Goal: Task Accomplishment & Management: Manage account settings

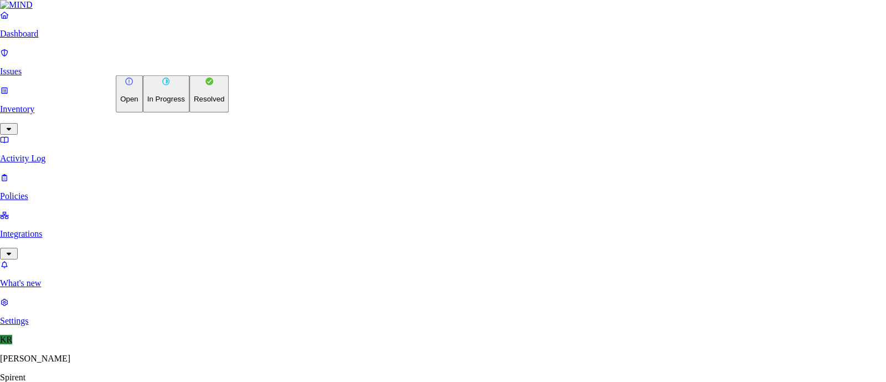
click at [194, 103] on p "Resolved" at bounding box center [209, 99] width 31 height 8
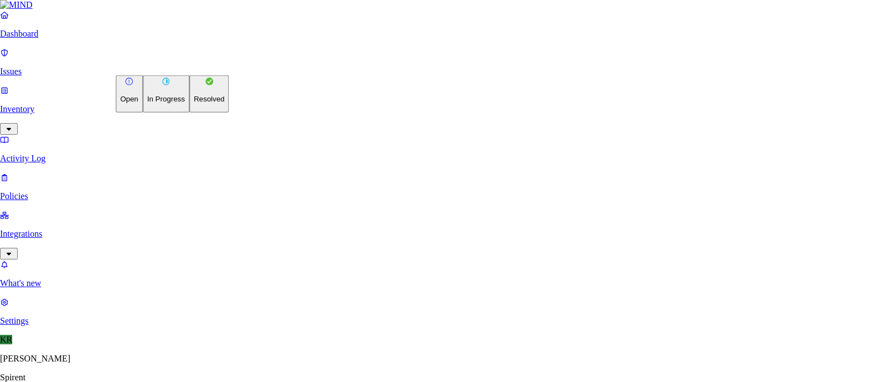
click at [189, 112] on button "Resolved" at bounding box center [209, 93] width 40 height 37
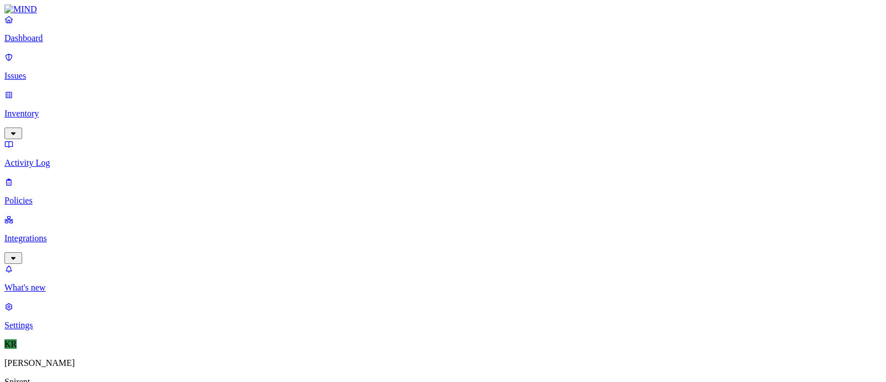
scroll to position [278, 0]
drag, startPoint x: 150, startPoint y: 91, endPoint x: 466, endPoint y: 26, distance: 323.4
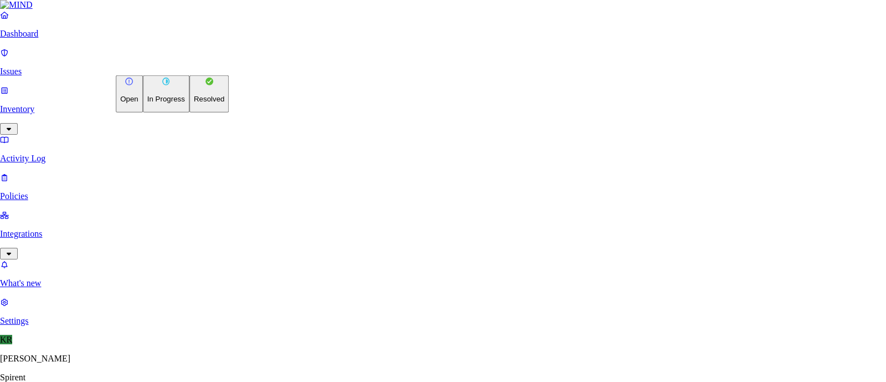
click at [194, 103] on p "Resolved" at bounding box center [209, 99] width 31 height 8
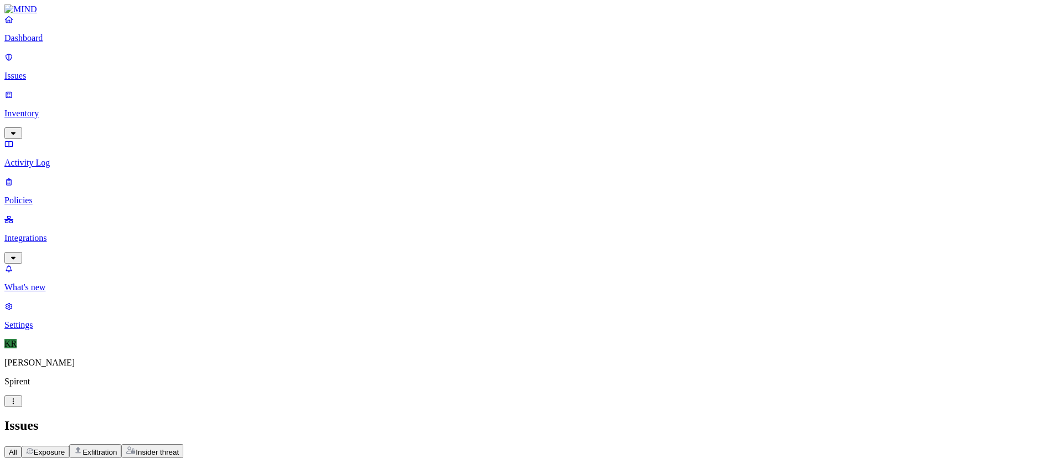
drag, startPoint x: 870, startPoint y: 0, endPoint x: 716, endPoint y: 18, distance: 154.4
click at [716, 381] on h2 "Issues" at bounding box center [531, 425] width 1055 height 15
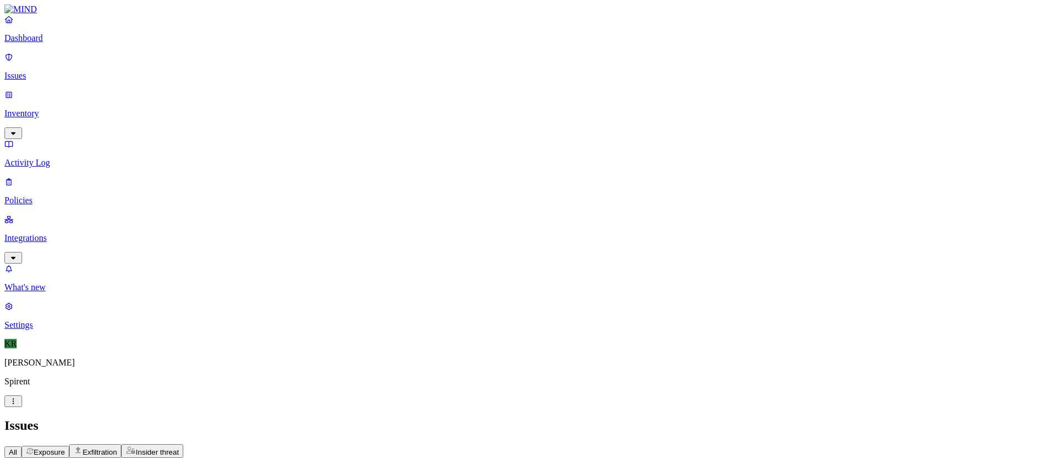
scroll to position [166, 0]
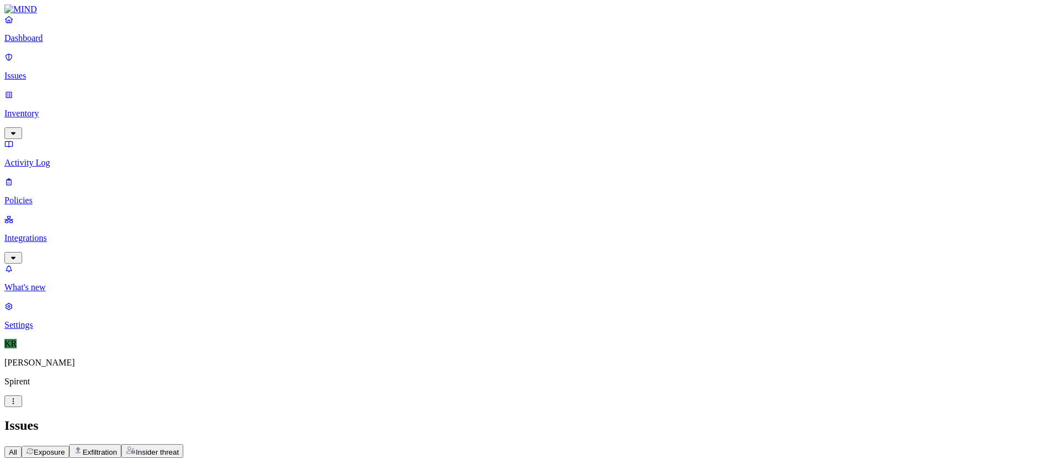
click at [131, 381] on span "Status: Open, In Progress" at bounding box center [89, 464] width 85 height 8
click at [220, 140] on span "In Progress" at bounding box center [216, 149] width 30 height 19
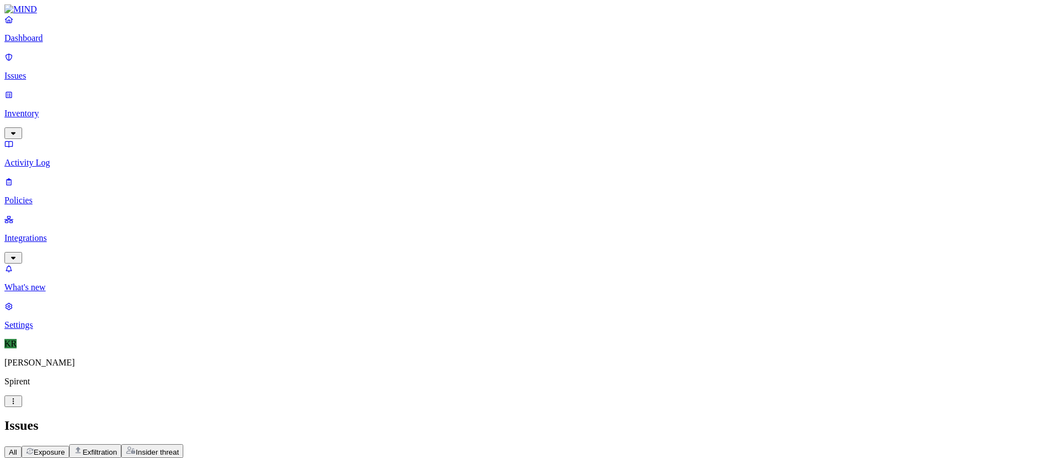
scroll to position [116, 0]
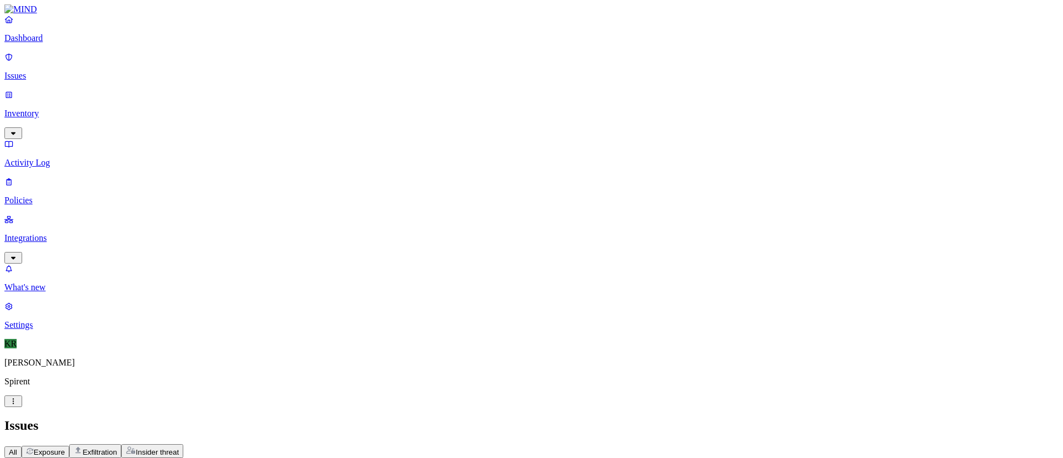
scroll to position [124, 0]
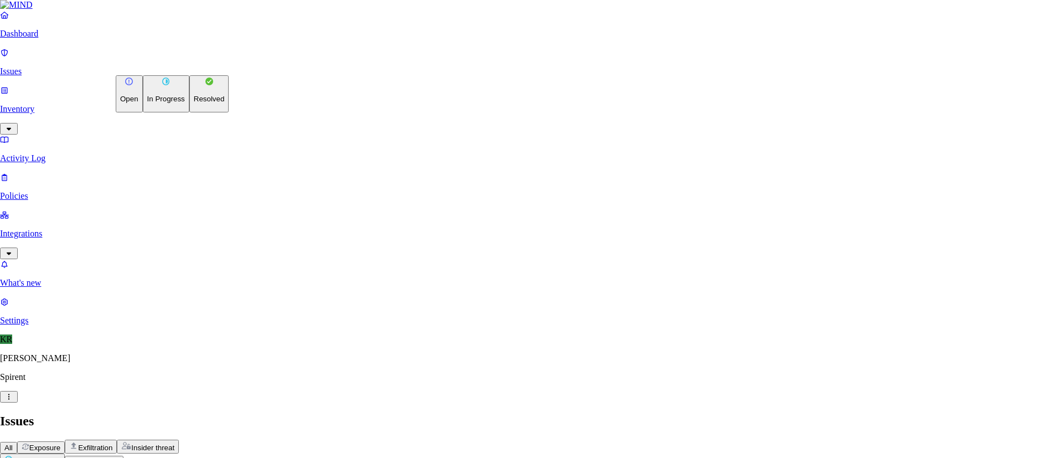
click at [194, 103] on p "Resolved" at bounding box center [209, 99] width 31 height 8
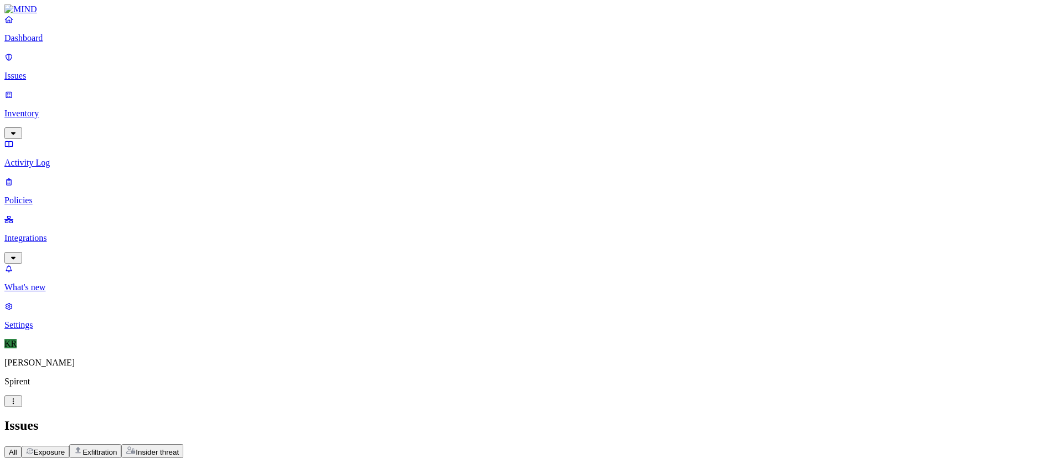
scroll to position [42, 0]
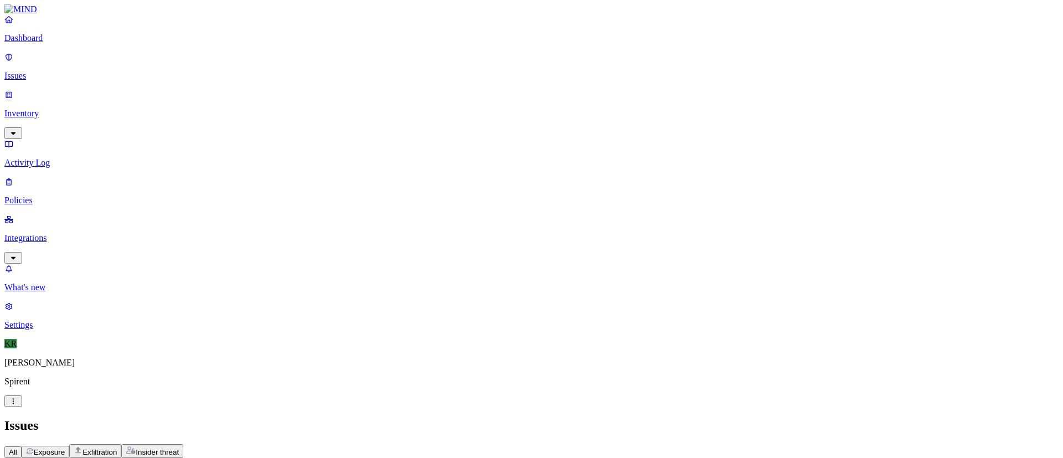
scroll to position [124, 0]
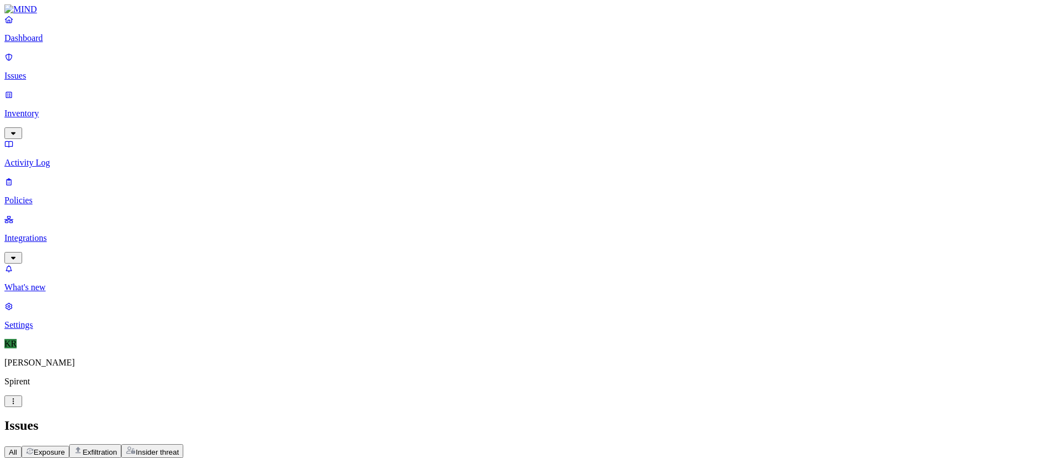
scroll to position [158, 0]
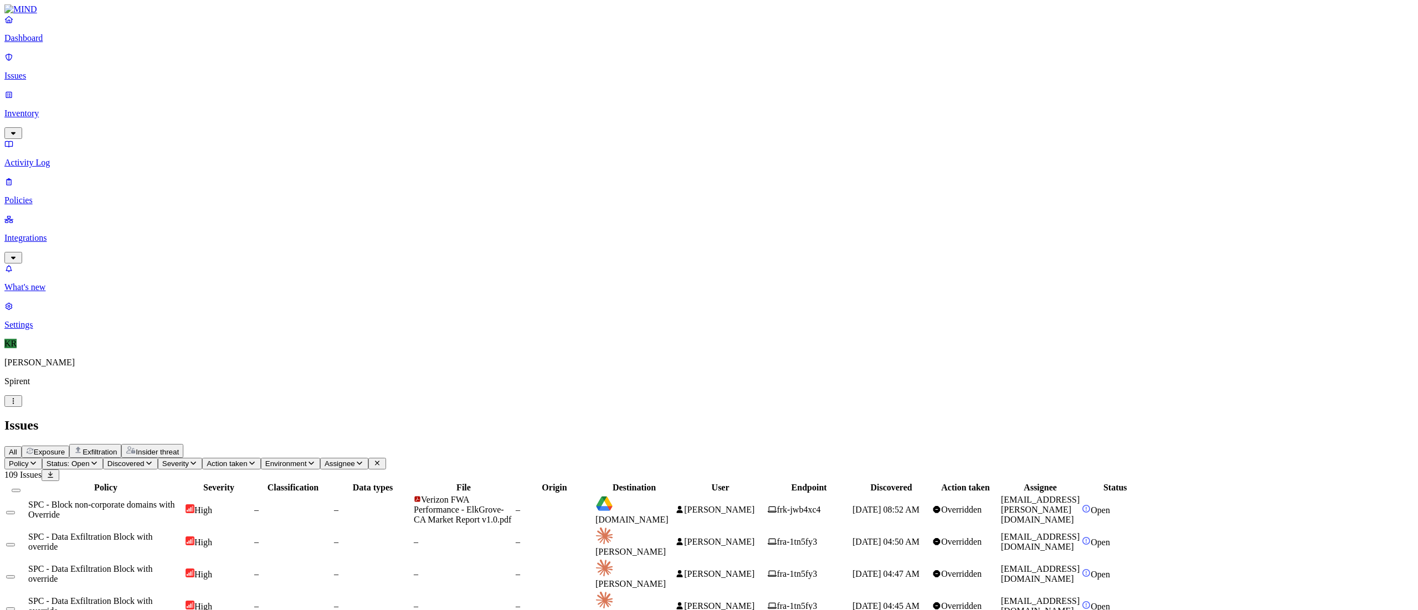
scroll to position [6, 0]
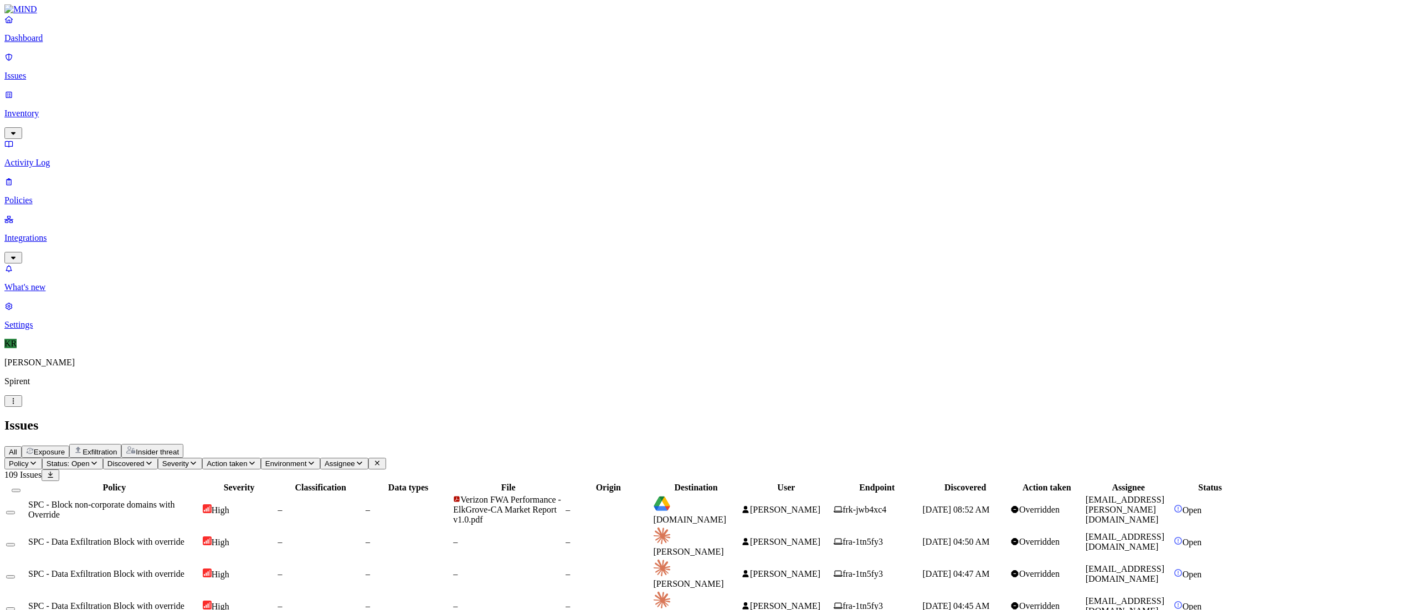
click at [20, 381] on button "Select all" at bounding box center [16, 490] width 9 height 3
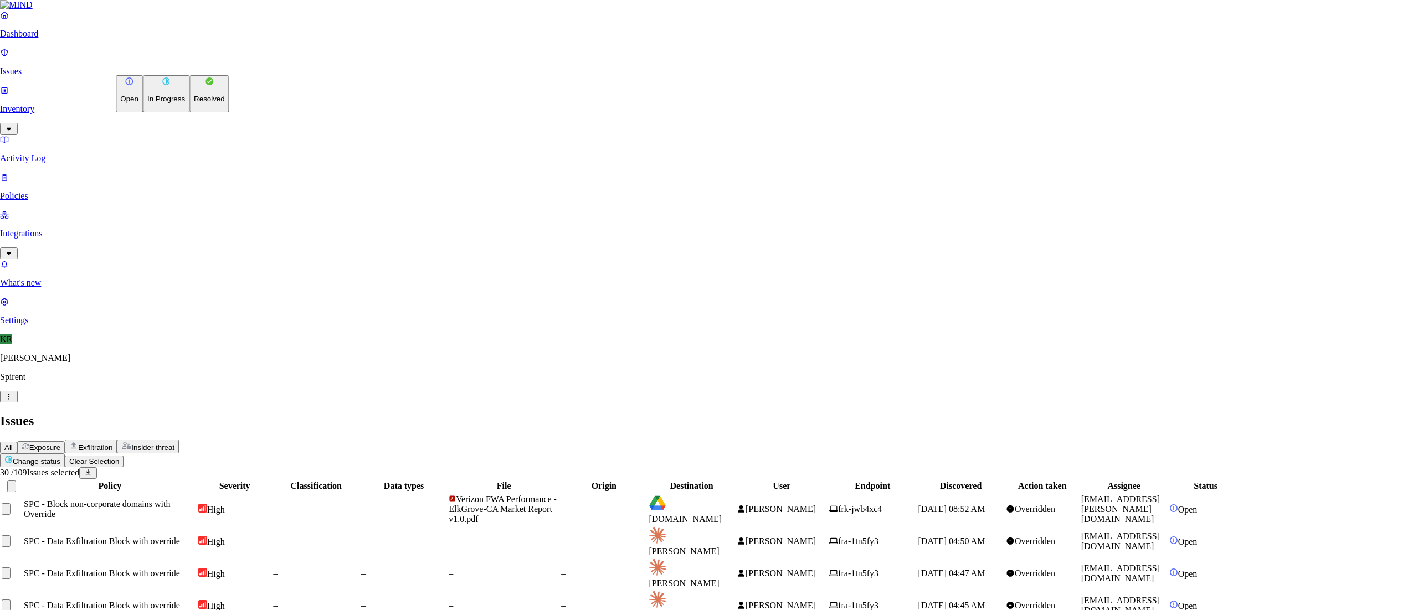
click at [189, 112] on button "Resolved" at bounding box center [209, 93] width 40 height 37
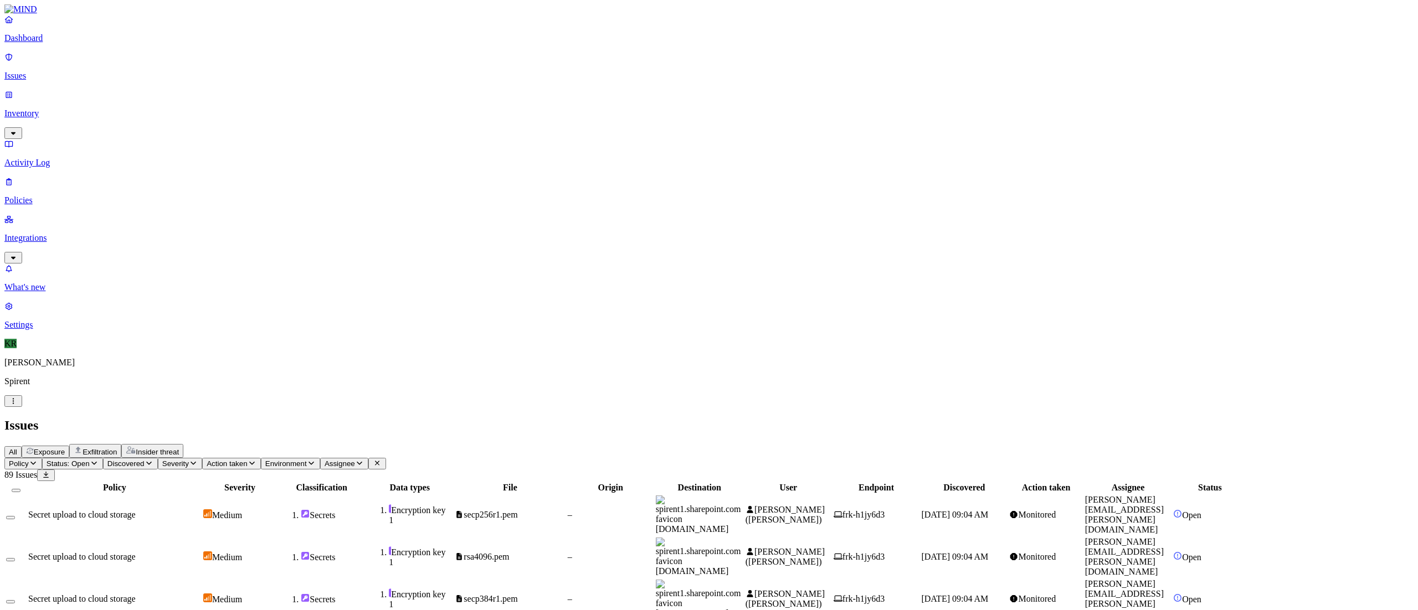
click at [518, 510] on span "secp256r1.pem" at bounding box center [486, 514] width 63 height 9
drag, startPoint x: 1299, startPoint y: 438, endPoint x: 1217, endPoint y: 438, distance: 82.0
copy span "spirent1.sharepoint.com"
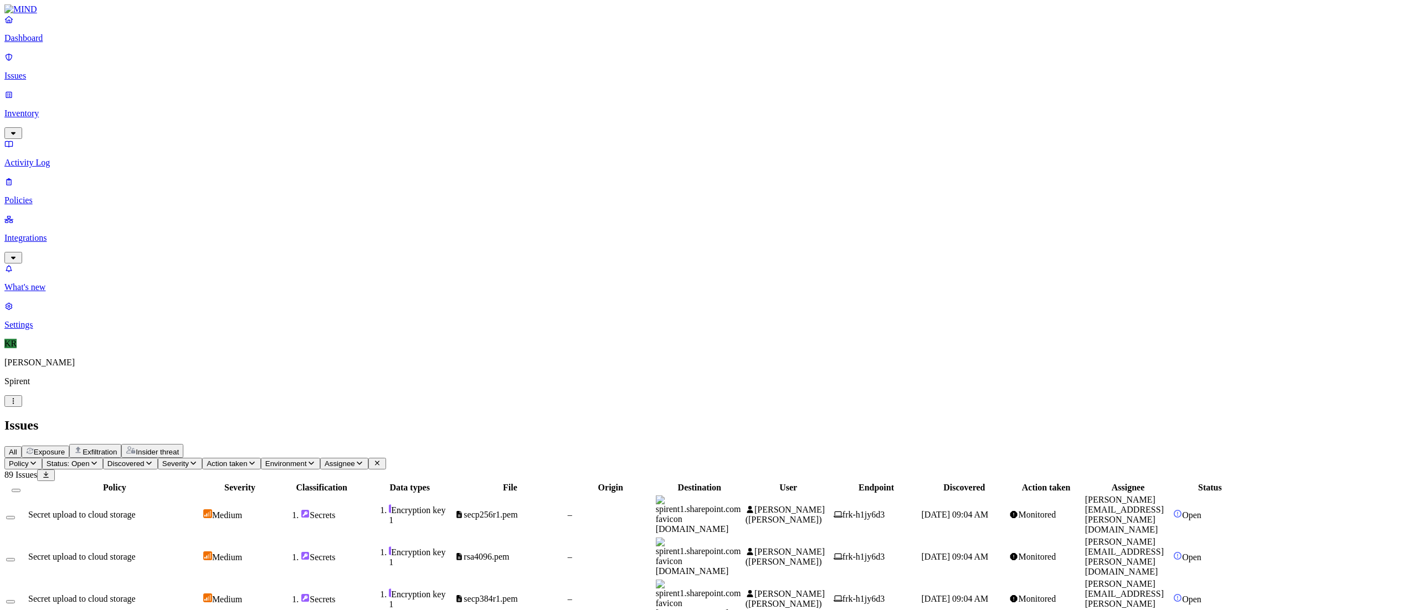
click at [20, 489] on button "Select all" at bounding box center [16, 490] width 9 height 3
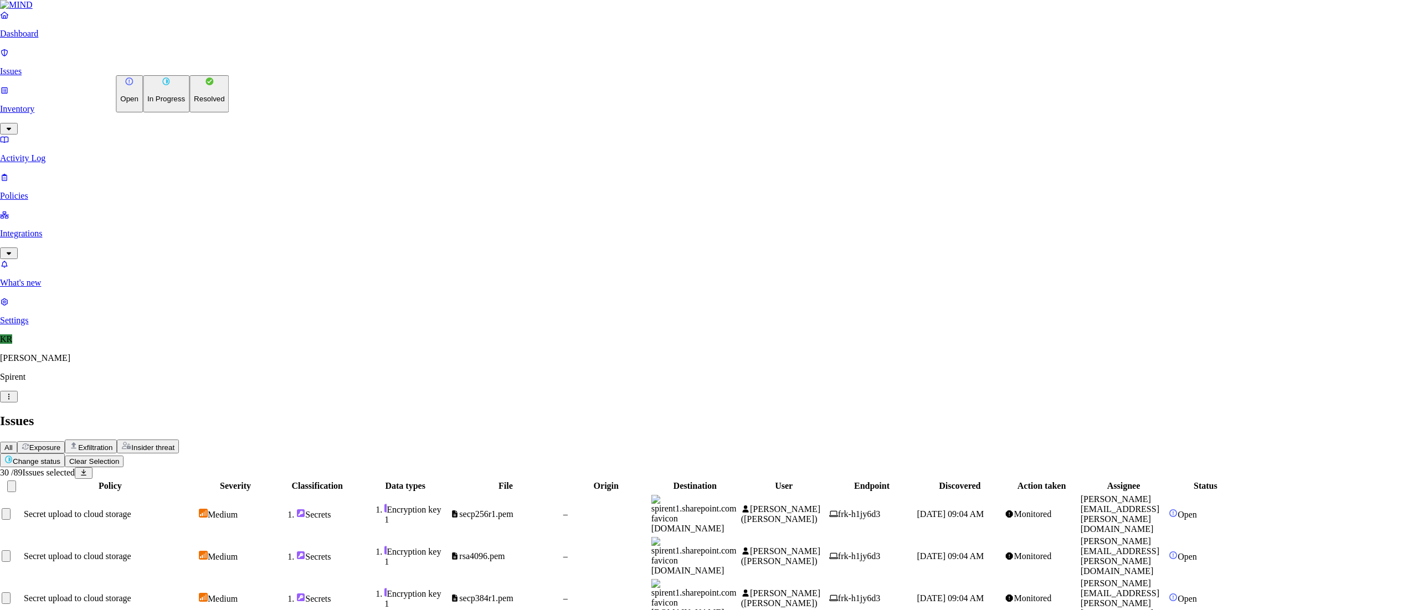
click at [194, 103] on p "Resolved" at bounding box center [209, 99] width 31 height 8
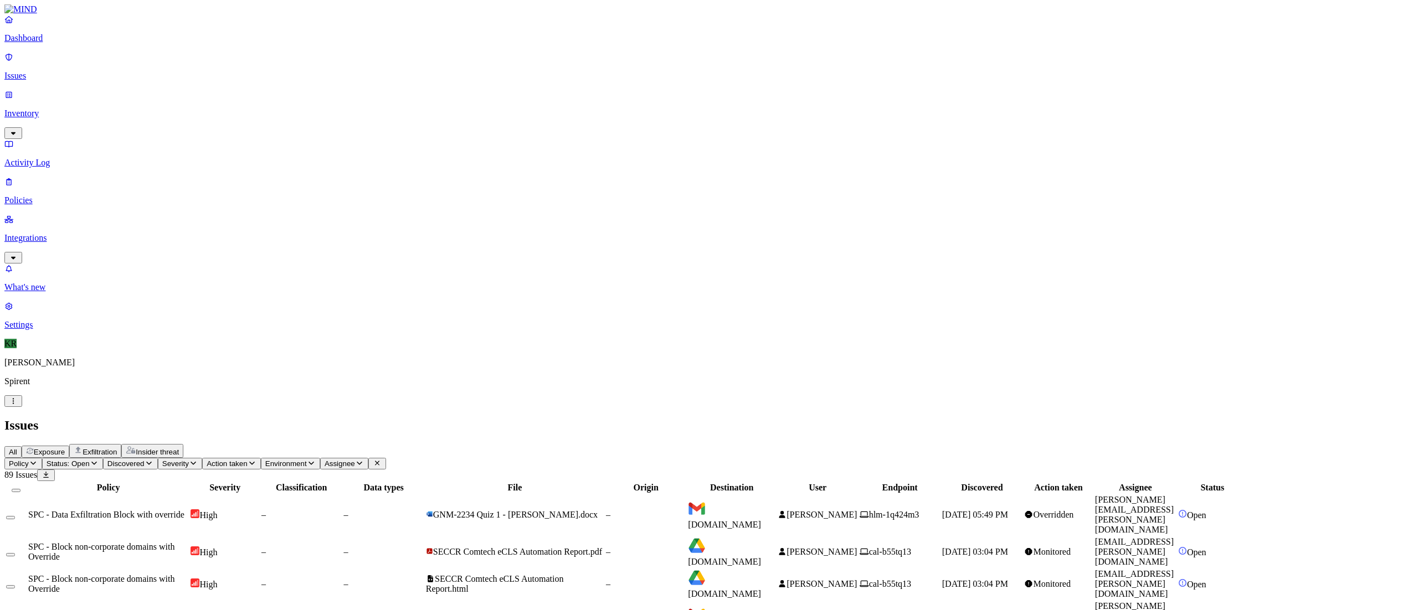
click at [857, 547] on span "[PERSON_NAME]" at bounding box center [821, 551] width 70 height 9
click at [857, 610] on span "[PERSON_NAME]" at bounding box center [821, 620] width 70 height 9
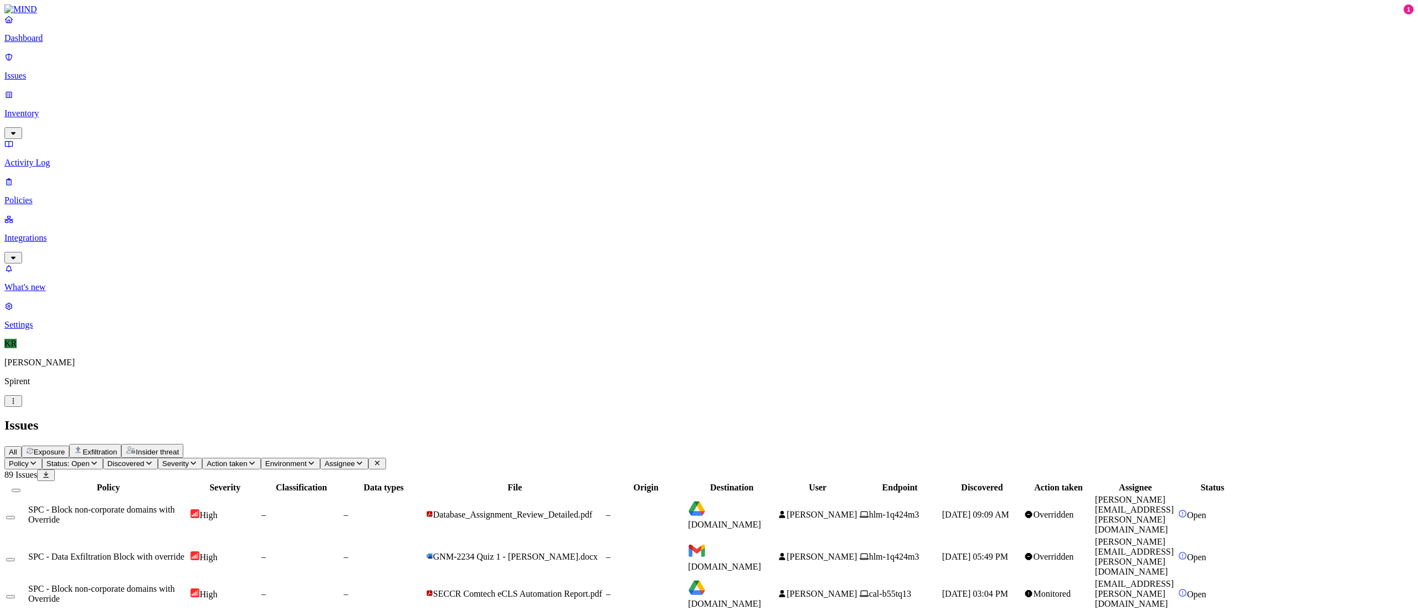
click at [20, 489] on button "Select all" at bounding box center [16, 490] width 9 height 3
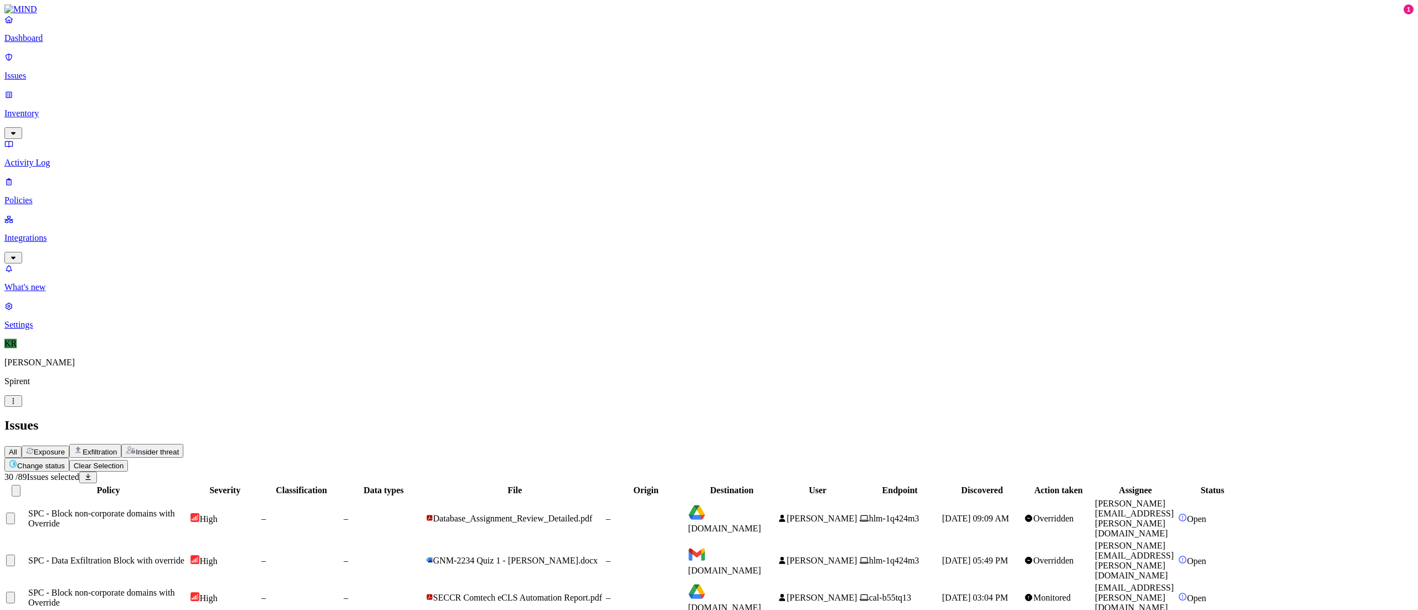
scroll to position [191, 0]
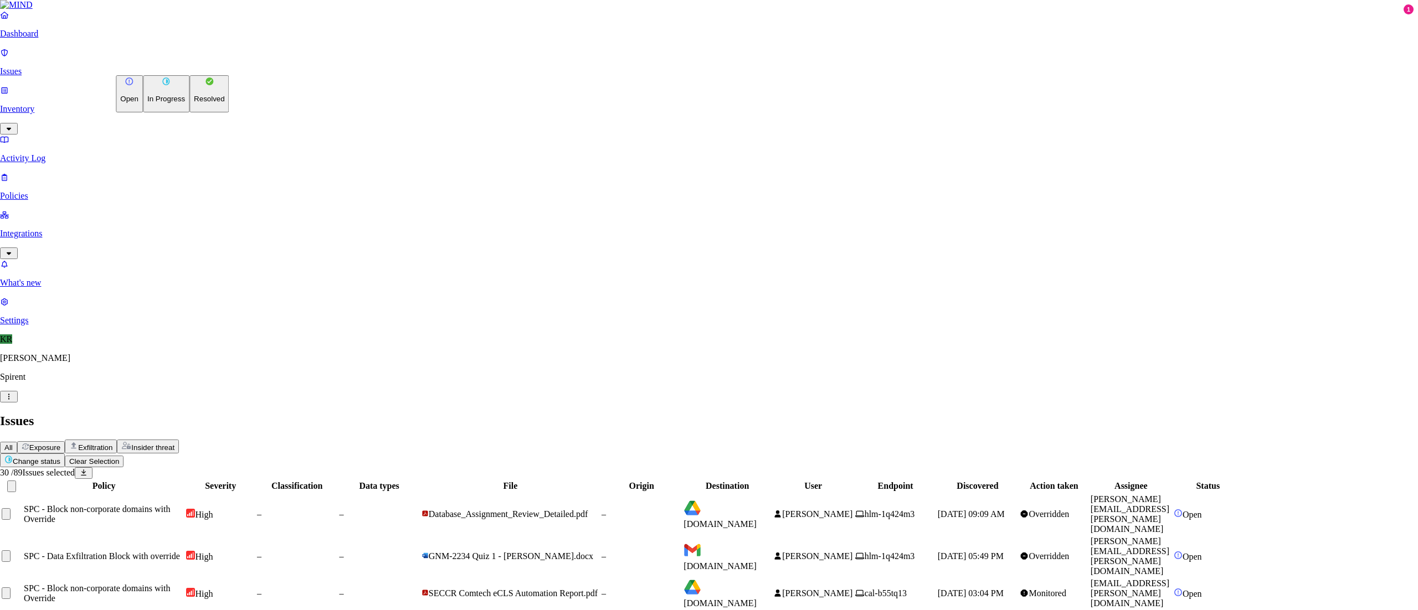
click at [189, 112] on button "Resolved" at bounding box center [209, 93] width 40 height 37
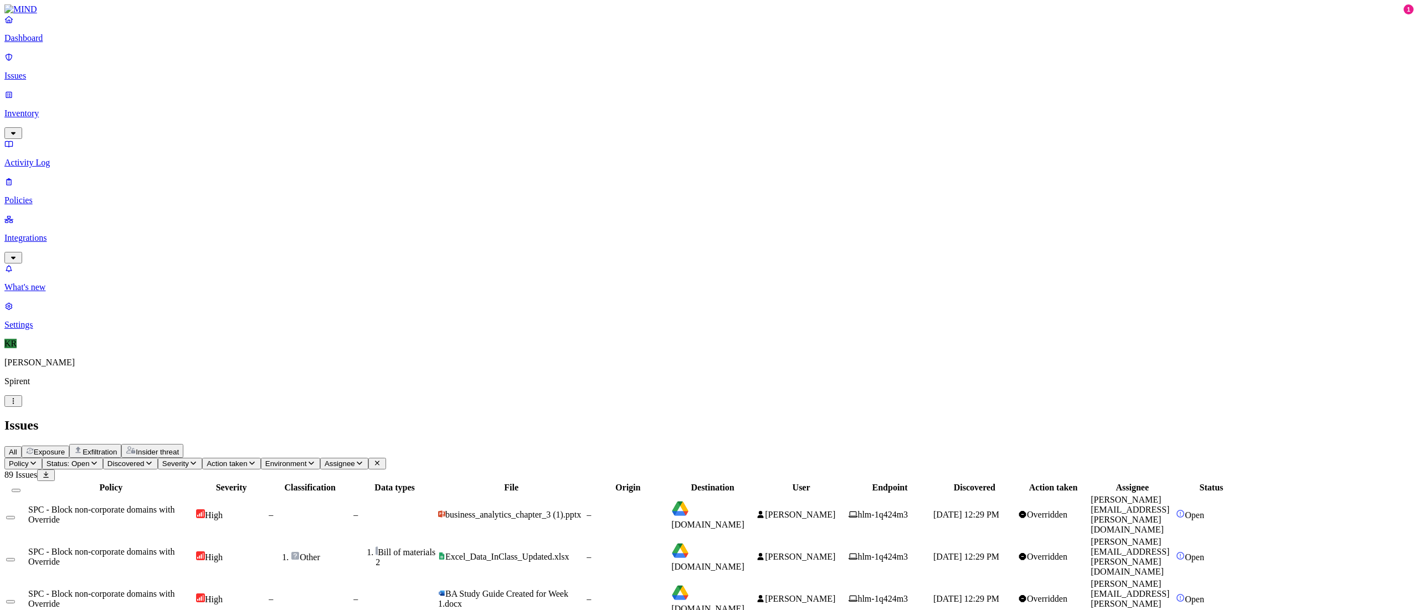
scroll to position [0, 0]
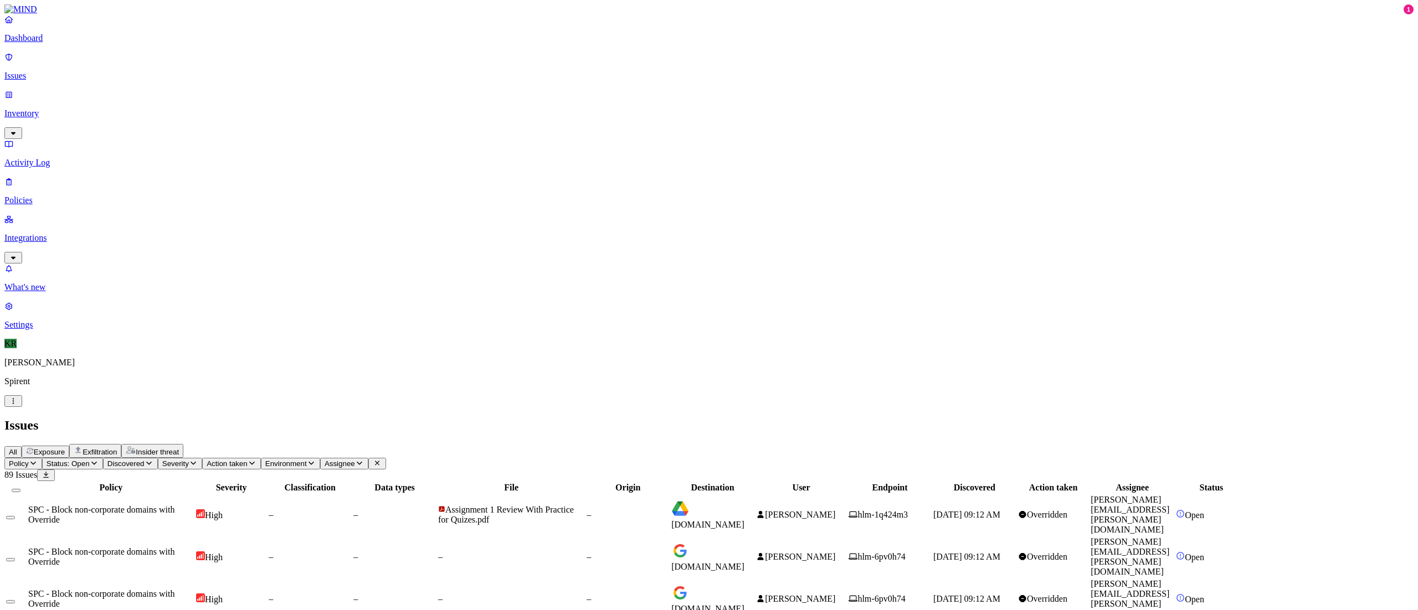
click at [20, 489] on button "Select all" at bounding box center [16, 490] width 9 height 3
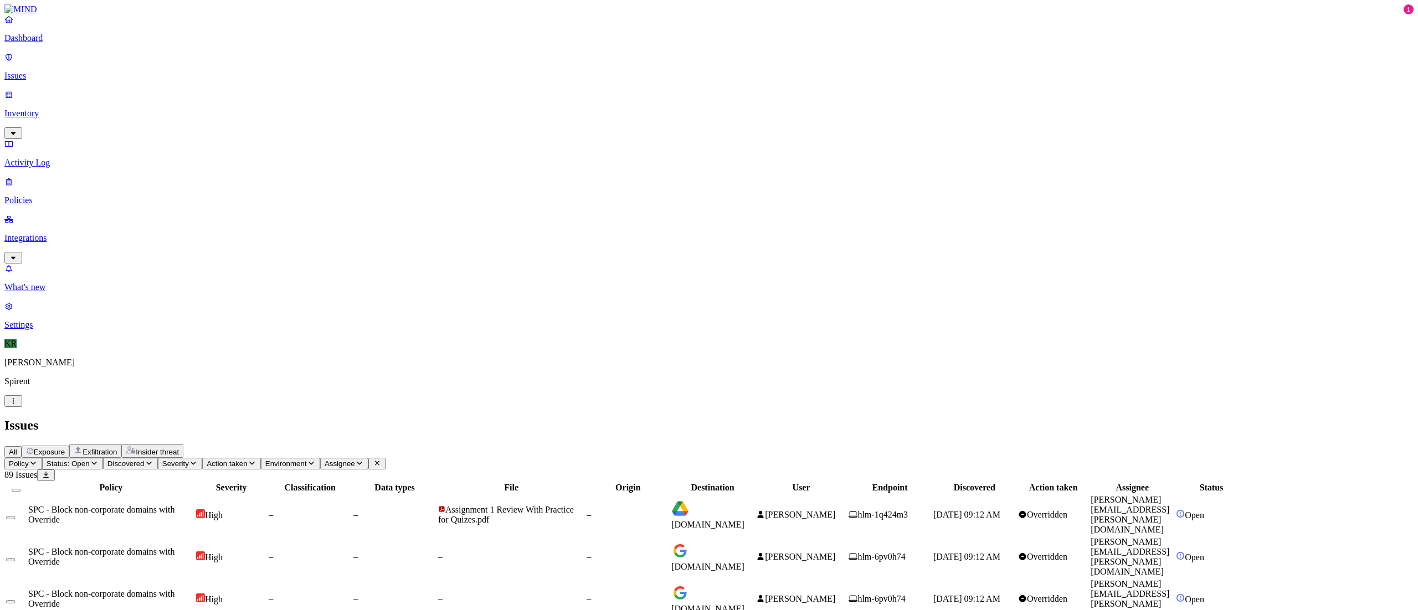
scroll to position [191, 0]
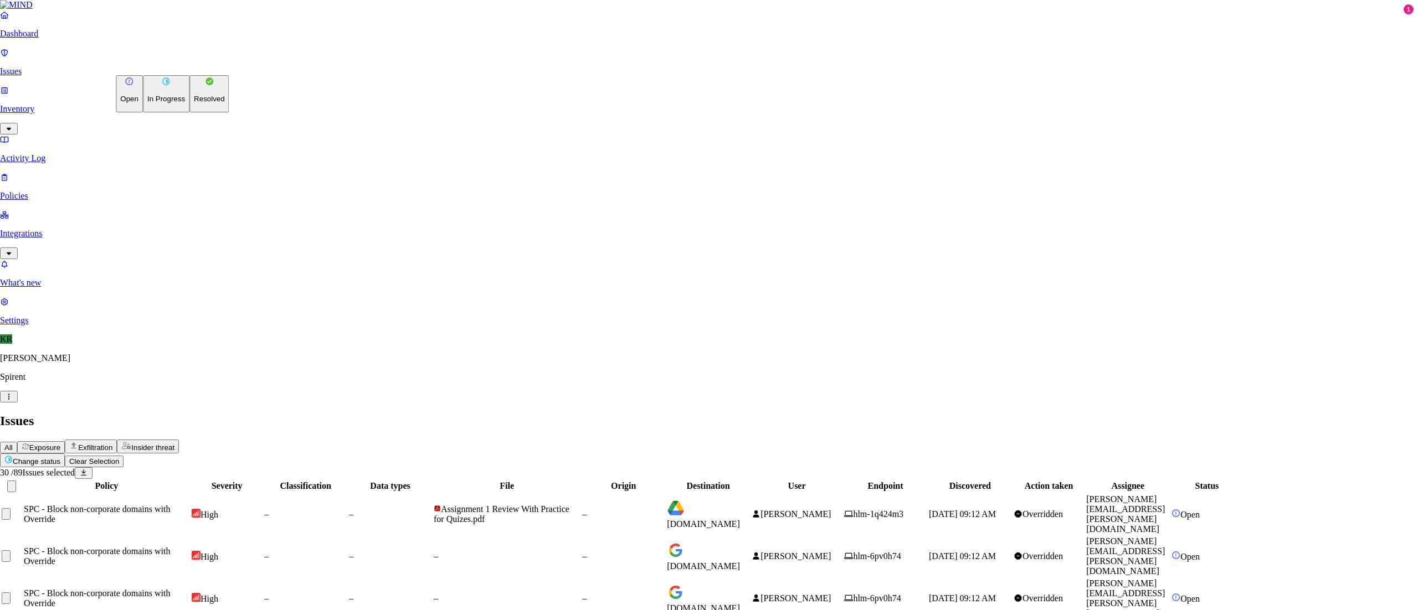
click at [194, 103] on p "Resolved" at bounding box center [209, 99] width 31 height 8
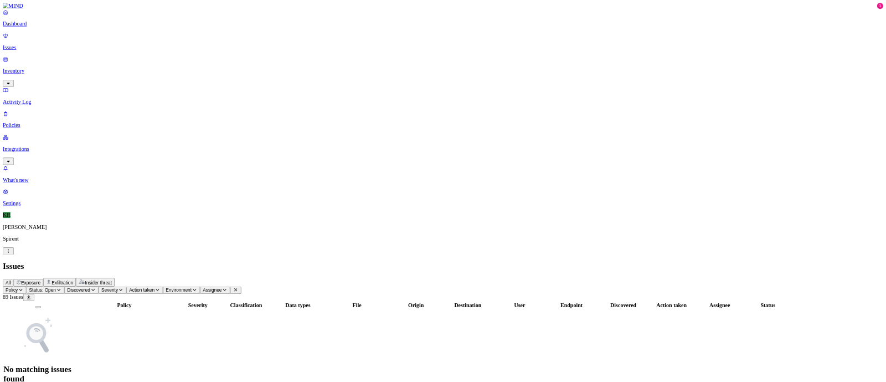
scroll to position [0, 0]
click at [30, 43] on p "Dashboard" at bounding box center [708, 38] width 1409 height 10
